Goal: Information Seeking & Learning: Learn about a topic

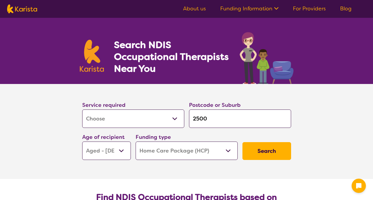
select select "[MEDICAL_DATA]"
select select "AG"
select select "HCP"
select select "[MEDICAL_DATA]"
select select "AG"
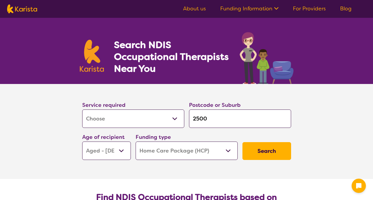
select select "HCP"
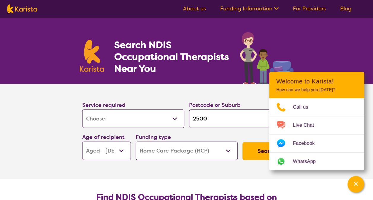
click at [210, 170] on section "Service required Allied Health Assistant Assessment (ADHD or Autism) Behaviour …" at bounding box center [186, 131] width 237 height 95
click at [356, 184] on icon "Channel Menu" at bounding box center [356, 184] width 4 height 4
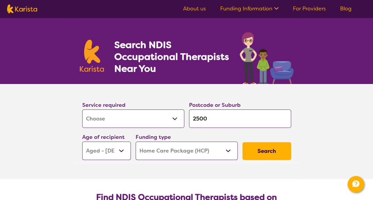
click at [215, 118] on input "2500" at bounding box center [240, 119] width 102 height 18
type input "250"
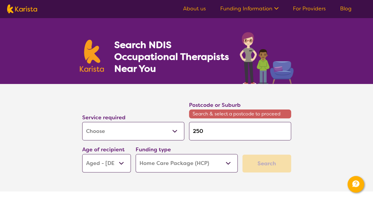
type input "25"
type input "2"
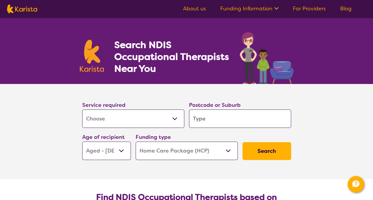
type input "c"
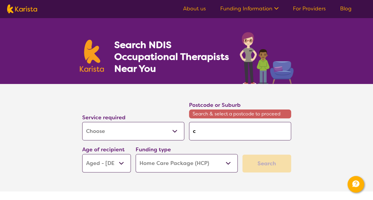
type input "ca"
type input "can"
type input "canb"
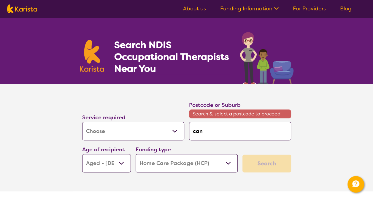
type input "canb"
type input "canbe"
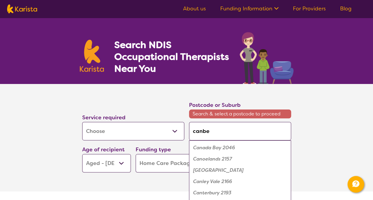
type input "canber"
type input "canberr"
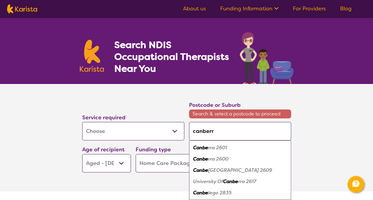
type input "canberra"
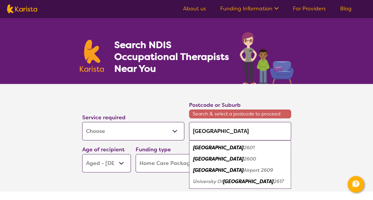
click at [211, 147] on em "Canberra" at bounding box center [218, 148] width 50 height 6
type input "2601"
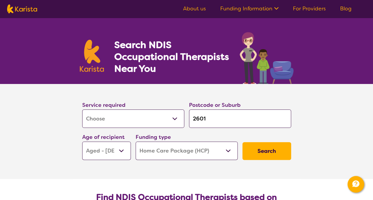
click at [229, 149] on select "Home Care Package (HCP) National Disability Insurance Scheme (NDIS) I don't know" at bounding box center [187, 151] width 102 height 18
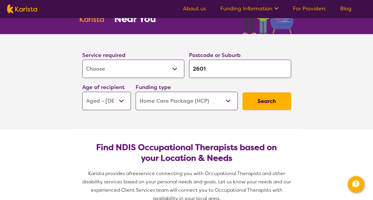
scroll to position [59, 0]
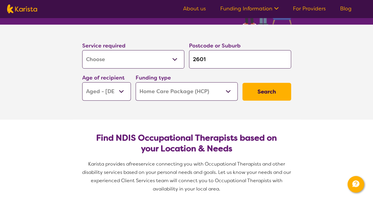
click at [229, 90] on select "Home Care Package (HCP) National Disability Insurance Scheme (NDIS) I don't know" at bounding box center [187, 91] width 102 height 18
click at [320, 89] on section "Service required Allied Health Assistant Assessment ([MEDICAL_DATA] or [MEDICAL…" at bounding box center [186, 72] width 373 height 95
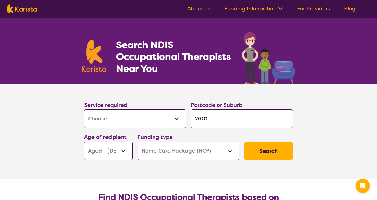
select select "[MEDICAL_DATA]"
select select "AG"
select select "HCP"
select select "[MEDICAL_DATA]"
select select "AG"
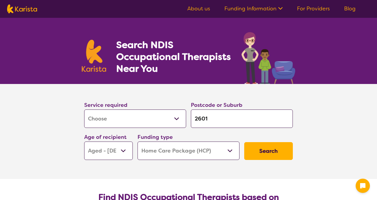
select select "HCP"
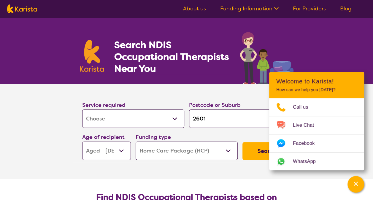
click at [175, 118] on select "Allied Health Assistant Assessment ([MEDICAL_DATA] or [MEDICAL_DATA]) Behaviour…" at bounding box center [133, 119] width 102 height 18
click at [228, 88] on section "Service required Allied Health Assistant Assessment (ADHD or Autism) Behaviour …" at bounding box center [187, 123] width 228 height 78
click at [340, 50] on div "Search NDIS Occupational Therapists Near You" at bounding box center [186, 51] width 373 height 66
drag, startPoint x: 356, startPoint y: 185, endPoint x: 348, endPoint y: 178, distance: 10.8
click at [356, 184] on icon "Channel Menu" at bounding box center [356, 184] width 4 height 4
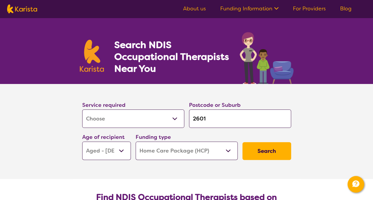
click at [267, 148] on button "Search" at bounding box center [266, 151] width 49 height 18
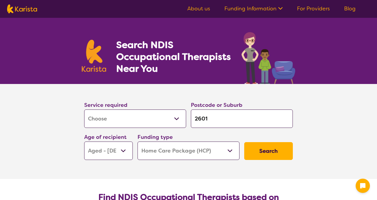
select select "[MEDICAL_DATA]"
select select "AG"
select select "HCP"
select select "[MEDICAL_DATA]"
select select "AG"
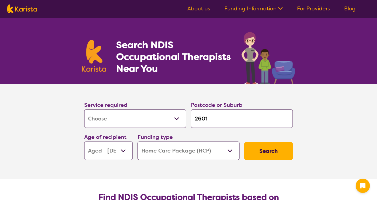
select select "HCP"
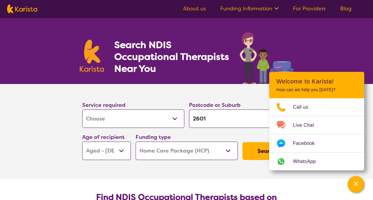
click at [220, 119] on input "2601" at bounding box center [240, 119] width 102 height 18
type input "260"
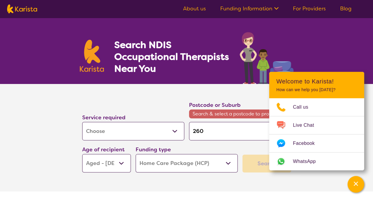
type input "2600"
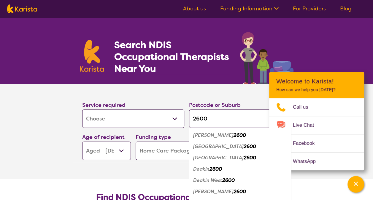
type input "2600"
click at [212, 147] on em "[GEOGRAPHIC_DATA]" at bounding box center [218, 146] width 50 height 6
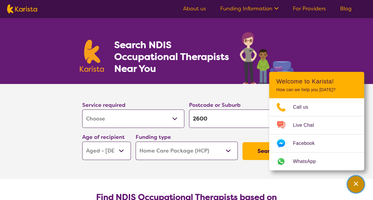
click at [358, 181] on icon "Channel Menu" at bounding box center [356, 184] width 6 height 6
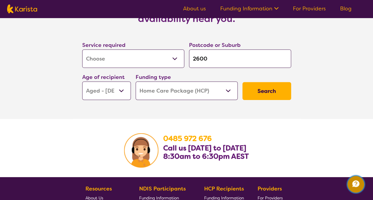
scroll to position [890, 0]
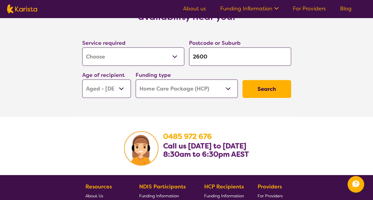
click at [265, 88] on button "Search" at bounding box center [266, 89] width 49 height 18
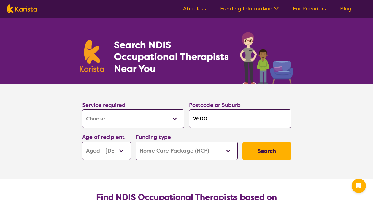
select select "[MEDICAL_DATA]"
select select "AG"
select select "HCP"
select select "[MEDICAL_DATA]"
select select "AG"
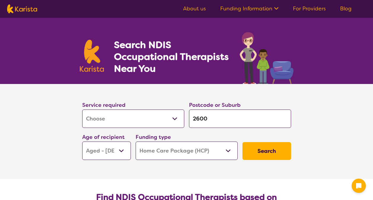
select select "HCP"
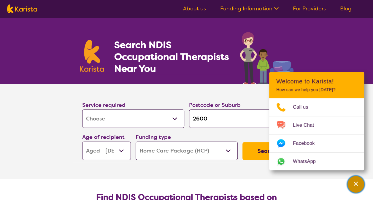
click at [357, 187] on div "Channel Menu" at bounding box center [356, 184] width 12 height 13
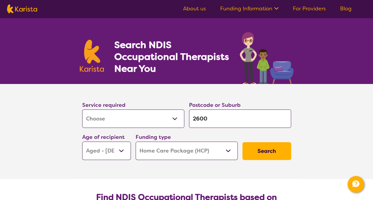
click at [228, 150] on select "Home Care Package (HCP) National Disability Insurance Scheme (NDIS) I don't know" at bounding box center [187, 151] width 102 height 18
select select "i-don-t-know"
click at [136, 142] on select "Home Care Package (HCP) National Disability Insurance Scheme (NDIS) I don't know" at bounding box center [187, 151] width 102 height 18
select select "i-don-t-know"
click at [269, 150] on button "Search" at bounding box center [266, 151] width 49 height 18
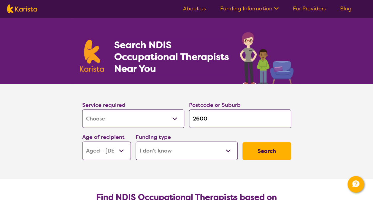
select select "[MEDICAL_DATA]"
select select "AG"
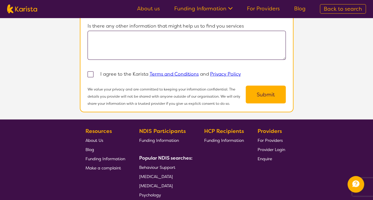
scroll to position [534, 0]
